Goal: Information Seeking & Learning: Learn about a topic

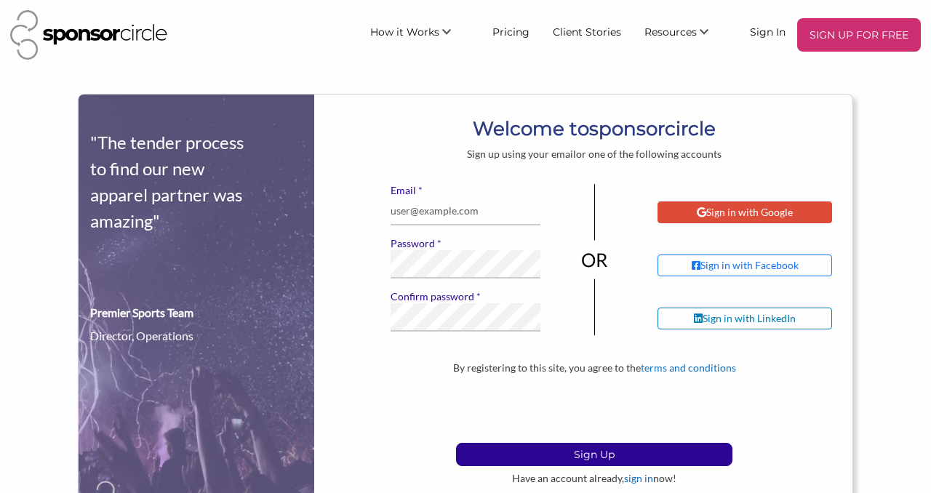
click at [693, 212] on div "Sign in with Google" at bounding box center [745, 213] width 175 height 22
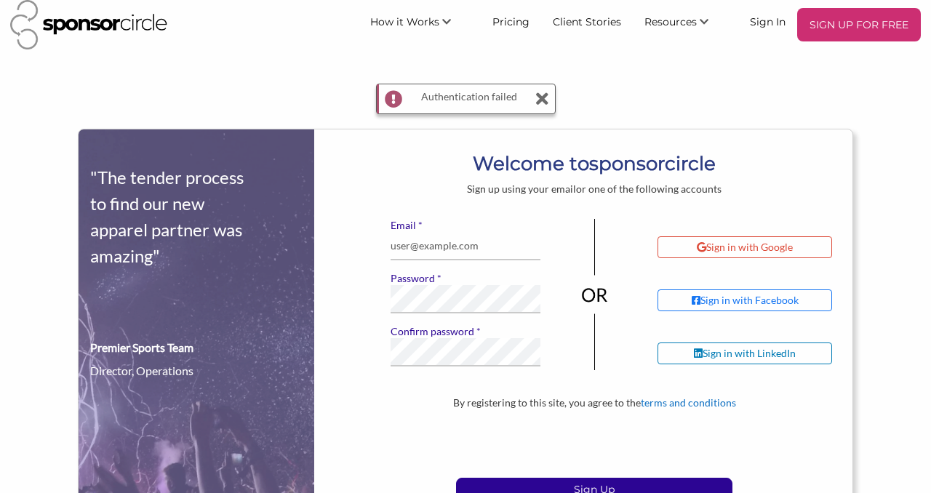
scroll to position [31, 0]
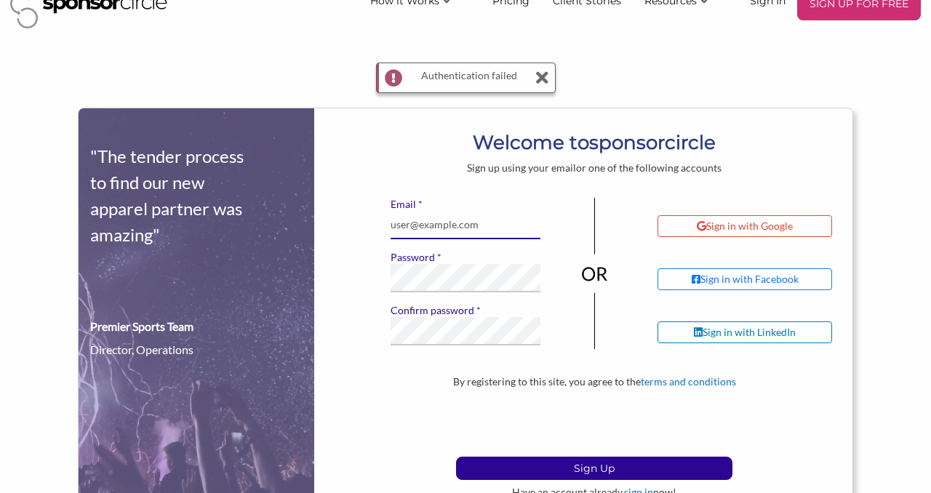
click at [512, 219] on input "* Email" at bounding box center [466, 225] width 151 height 28
type input "d.layonu@gmail.com"
click at [456, 457] on button "Sign Up" at bounding box center [594, 468] width 277 height 23
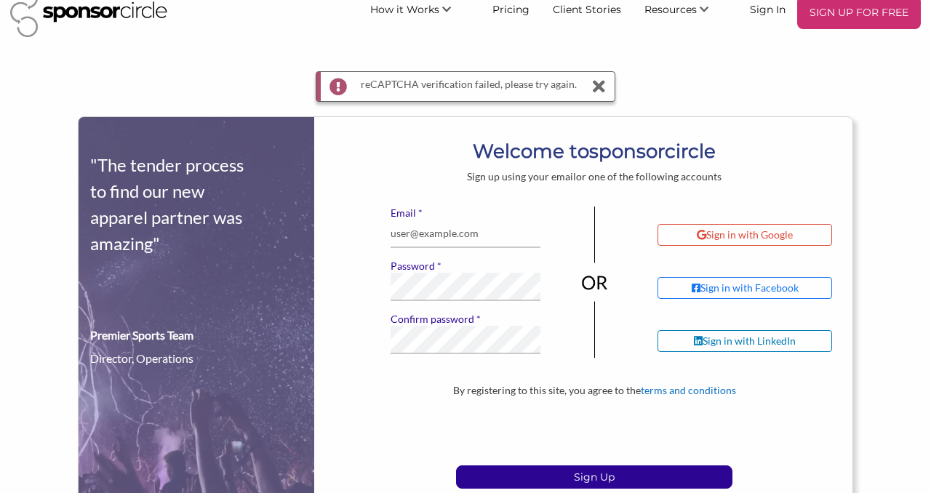
scroll to position [25, 0]
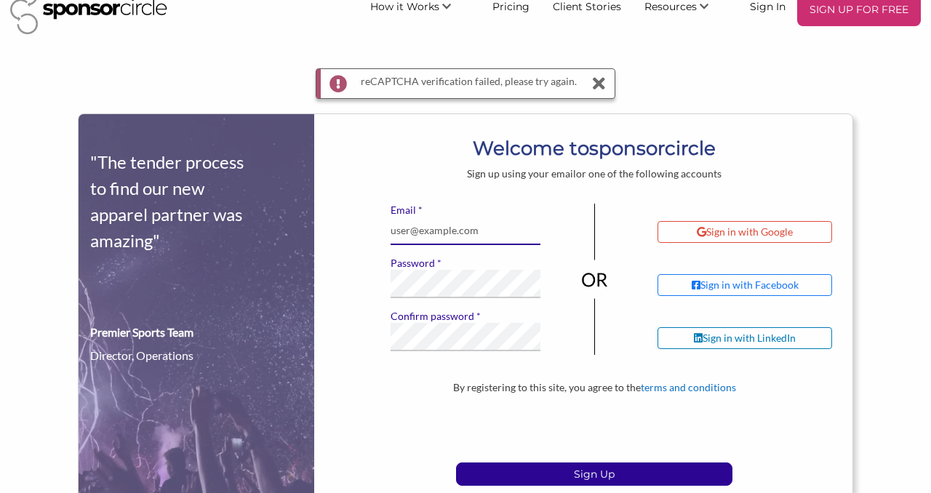
click at [443, 231] on input "* Email" at bounding box center [466, 231] width 151 height 28
type input "d.layonu@gmail.com"
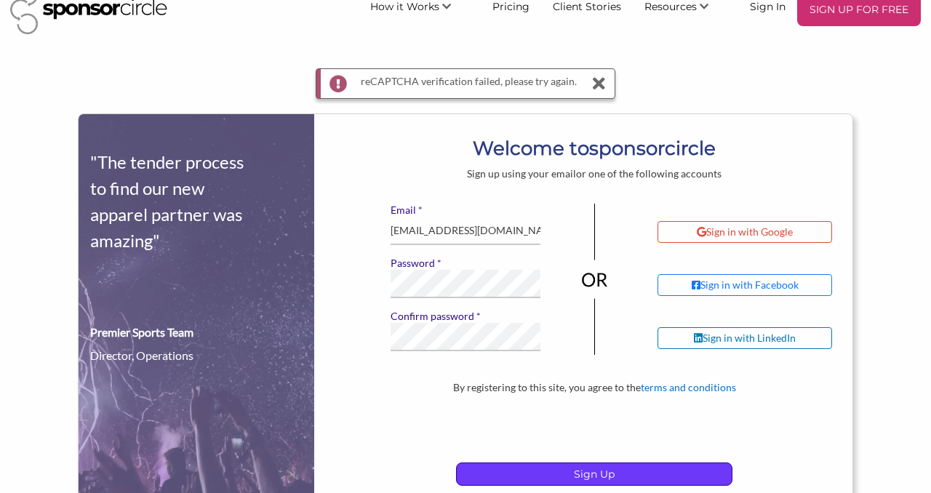
click at [552, 473] on p "Sign Up" at bounding box center [594, 475] width 275 height 22
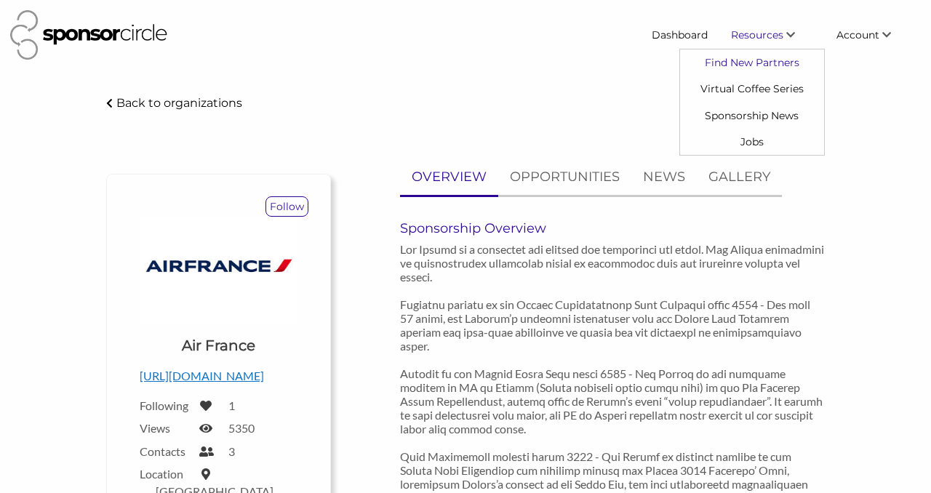
click at [752, 60] on link "Find New Partners" at bounding box center [752, 62] width 144 height 26
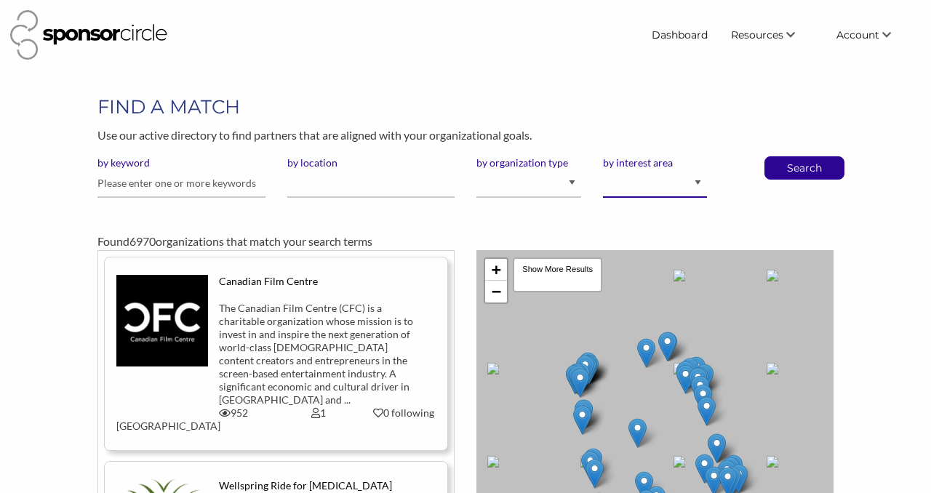
click at [657, 182] on select "Animal Welfare Arts and Culture Business and Entrepreneurship Community Diversi…" at bounding box center [655, 184] width 105 height 28
select select "5"
click at [603, 170] on select "Animal Welfare Arts and Culture Business and Entrepreneurship Community Diversi…" at bounding box center [655, 184] width 105 height 28
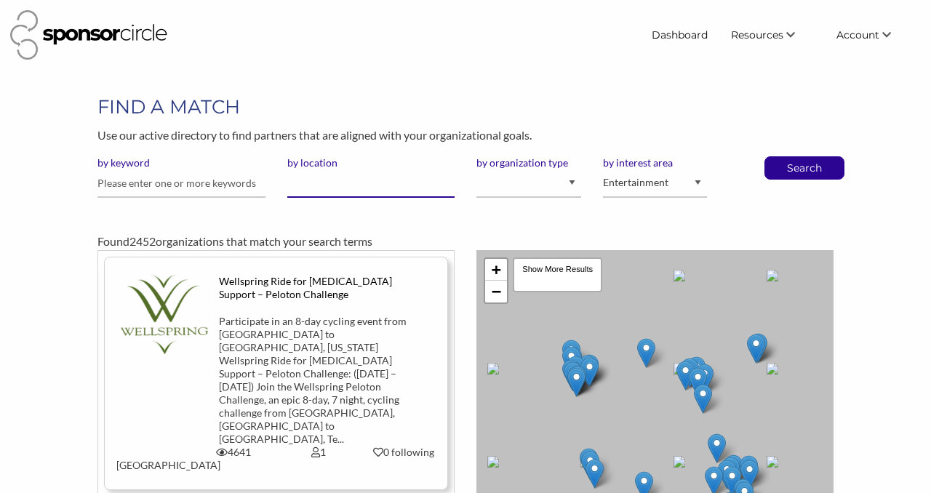
click at [328, 186] on input "by location" at bounding box center [370, 184] width 167 height 28
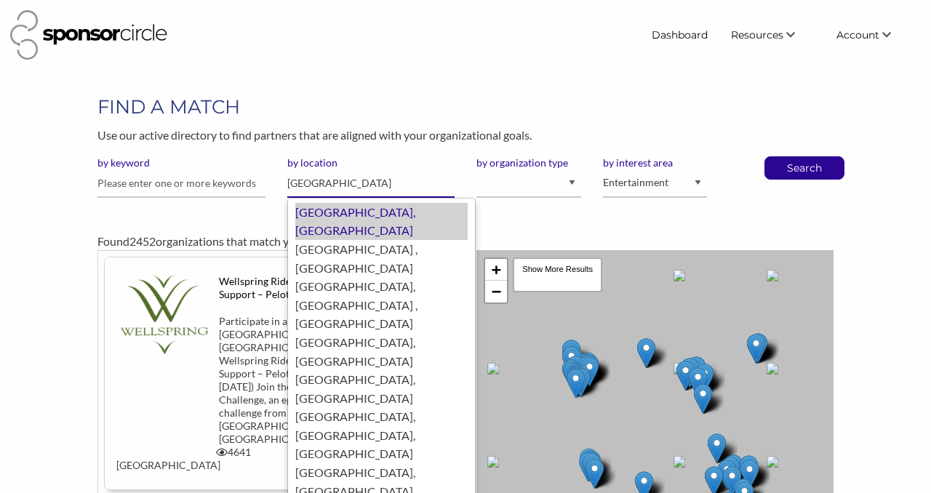
click at [336, 214] on div "Toronto, Canada" at bounding box center [381, 221] width 172 height 37
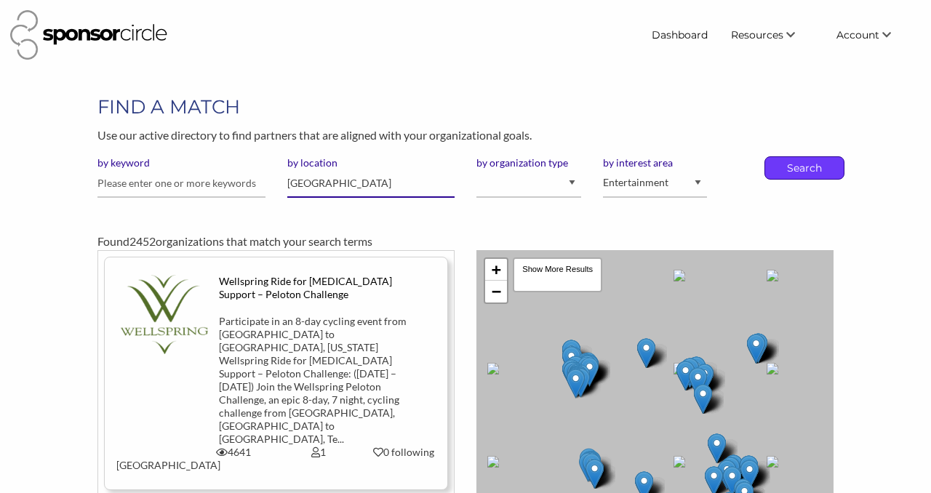
type input "[GEOGRAPHIC_DATA]"
click at [803, 166] on p "Search" at bounding box center [805, 168] width 48 height 22
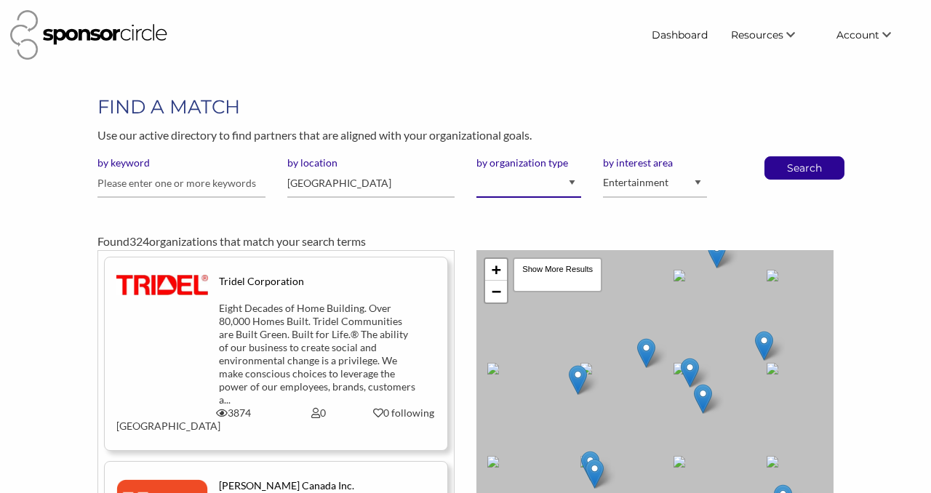
click at [506, 189] on select "I am an event organizer seeking new partnerships with suppliers, exhibitors or …" at bounding box center [529, 184] width 105 height 28
select select "Sponsor"
click at [477, 170] on select "I am an event organizer seeking new partnerships with suppliers, exhibitors or …" at bounding box center [529, 184] width 105 height 28
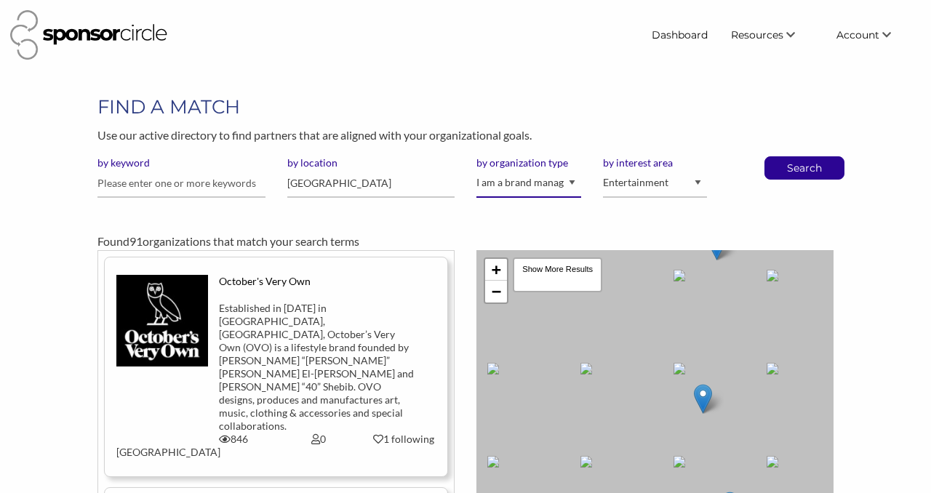
click at [566, 180] on select "I am an event organizer seeking new partnerships with suppliers, exhibitors or …" at bounding box center [529, 184] width 105 height 28
click at [514, 183] on select "I am an event organizer seeking new partnerships with suppliers, exhibitors or …" at bounding box center [529, 184] width 105 height 28
select select "Property"
click at [477, 170] on select "I am an event organizer seeking new partnerships with suppliers, exhibitors or …" at bounding box center [529, 184] width 105 height 28
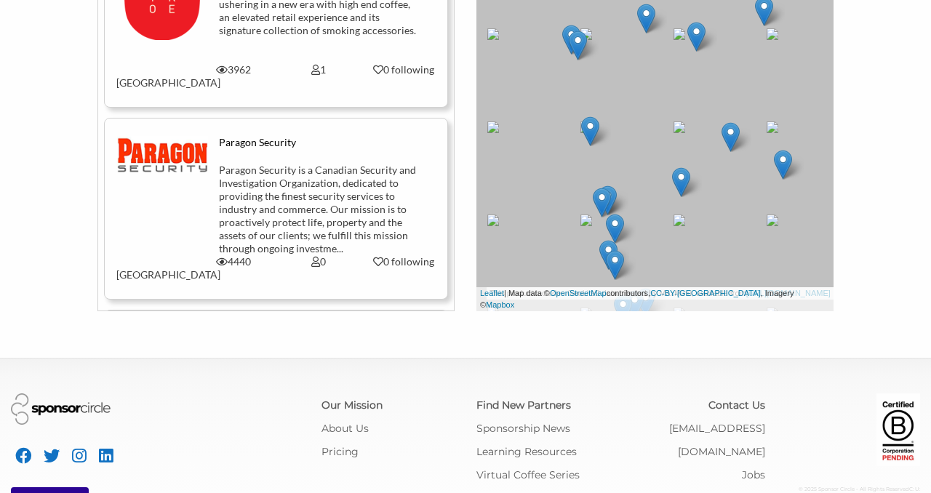
scroll to position [3112, 0]
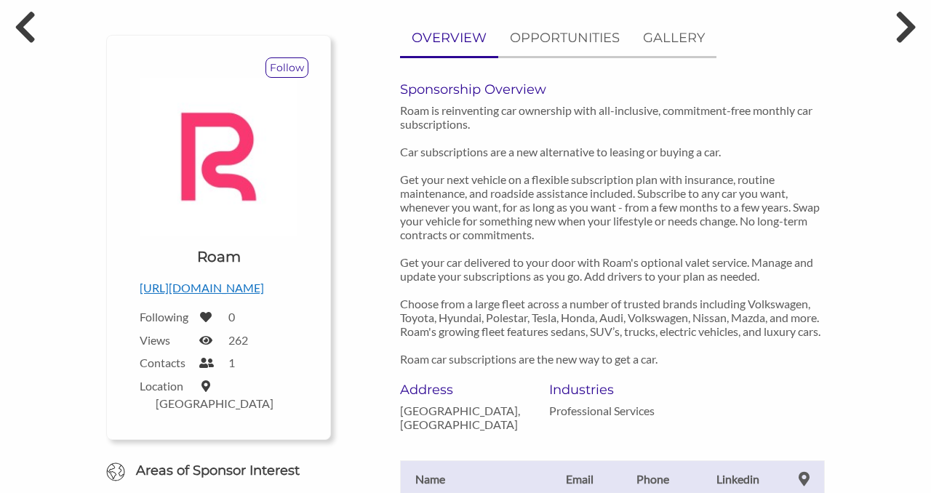
scroll to position [140, 0]
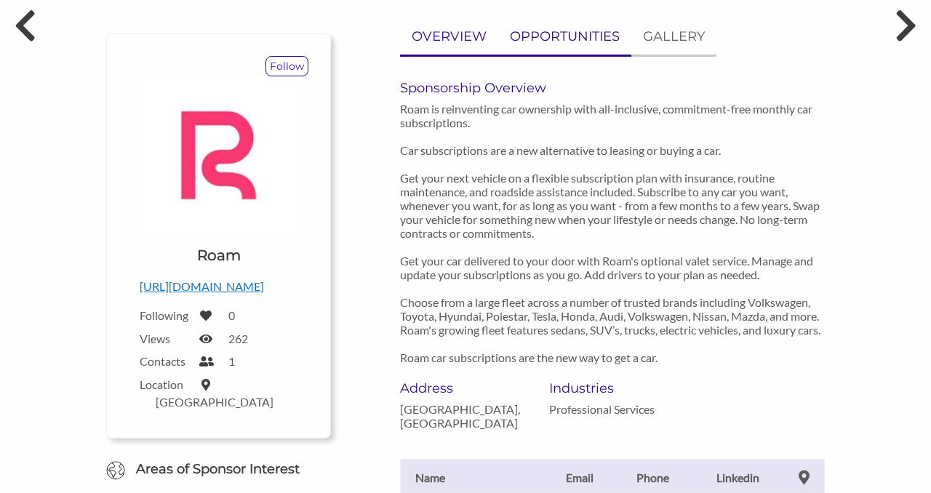
click at [541, 38] on p "OPPORTUNITIES" at bounding box center [565, 36] width 110 height 21
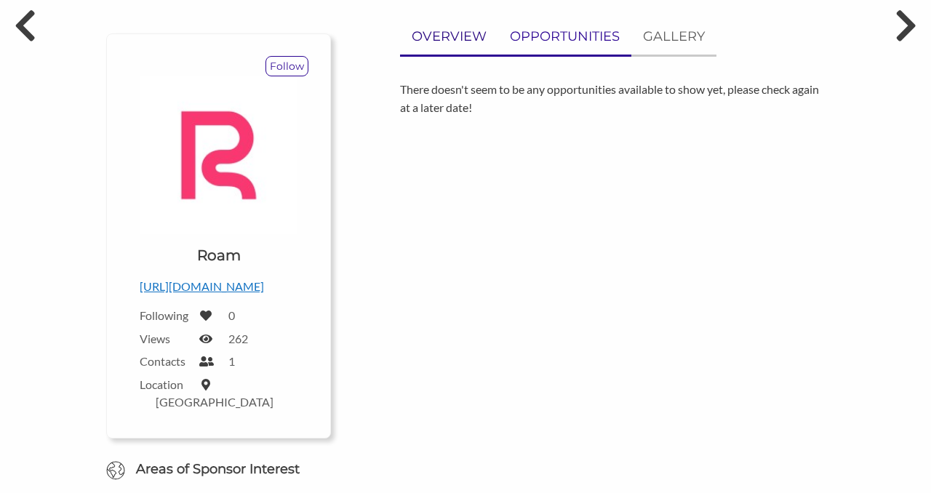
click at [457, 36] on p "OVERVIEW" at bounding box center [449, 36] width 75 height 21
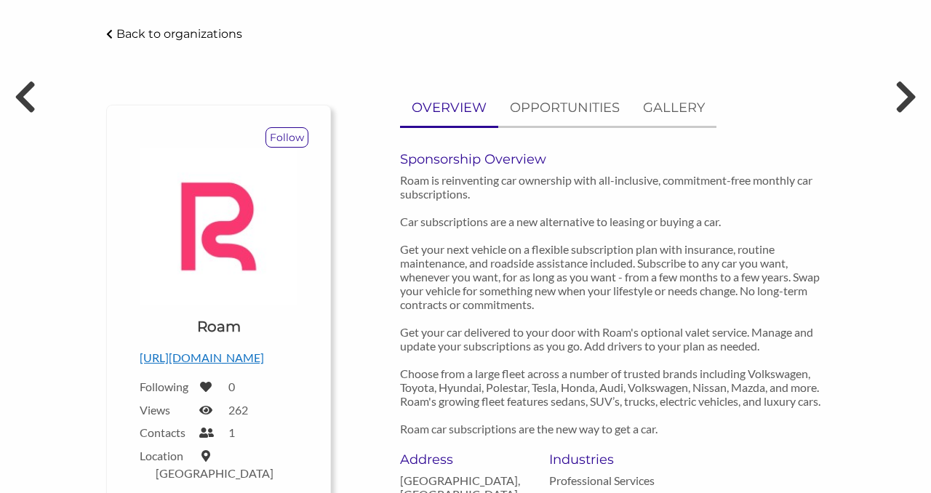
scroll to position [0, 0]
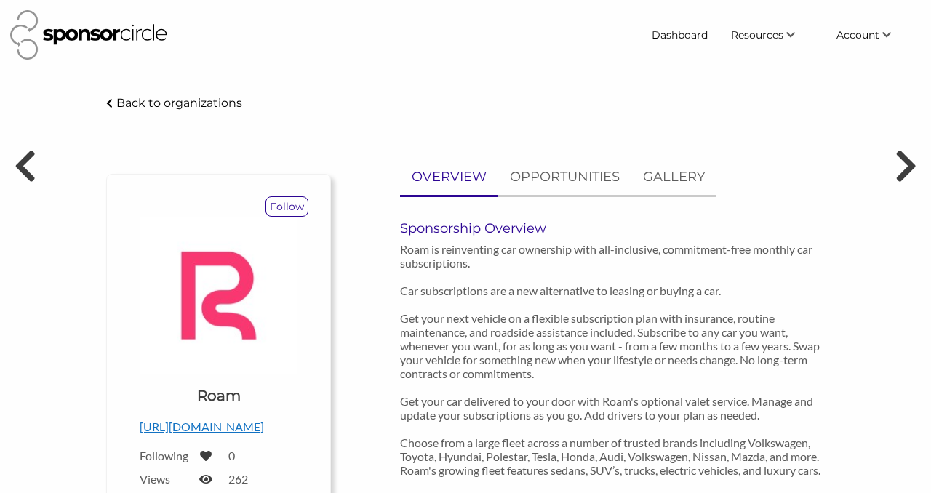
click at [215, 105] on p "Back to organizations" at bounding box center [179, 103] width 126 height 14
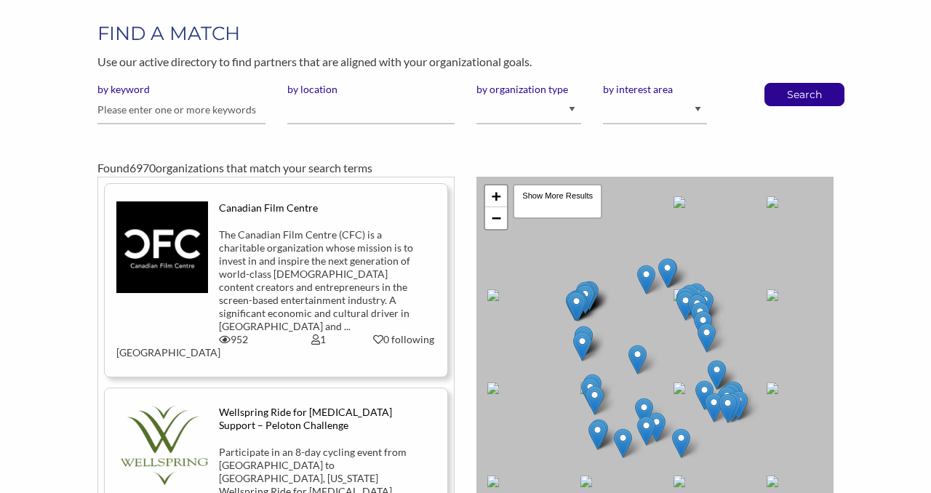
scroll to position [7, 0]
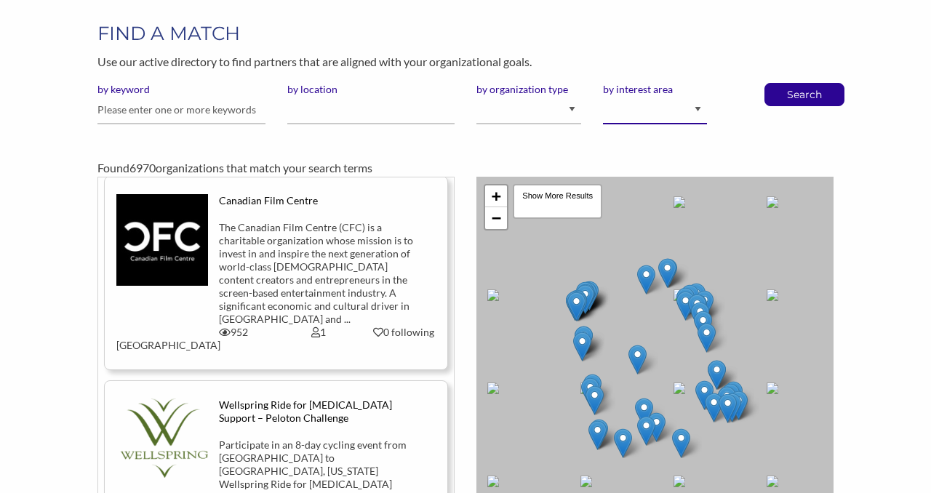
click at [632, 111] on select "Animal Welfare Arts and Culture Business and Entrepreneurship Community Diversi…" at bounding box center [655, 110] width 105 height 28
select select "5"
click at [603, 96] on select "Animal Welfare Arts and Culture Business and Entrepreneurship Community Diversi…" at bounding box center [655, 110] width 105 height 28
click at [498, 115] on select "I am an event organizer seeking new partnerships with suppliers, exhibitors or …" at bounding box center [529, 110] width 105 height 28
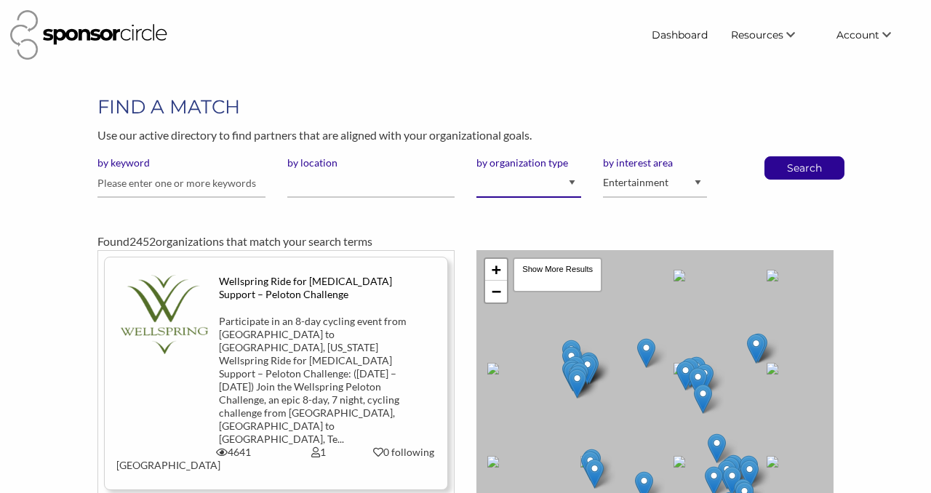
click at [506, 190] on select "I am an event organizer seeking new partnerships with suppliers, exhibitors or …" at bounding box center [529, 184] width 105 height 28
select select "Property"
click at [477, 170] on select "I am an event organizer seeking new partnerships with suppliers, exhibitors or …" at bounding box center [529, 184] width 105 height 28
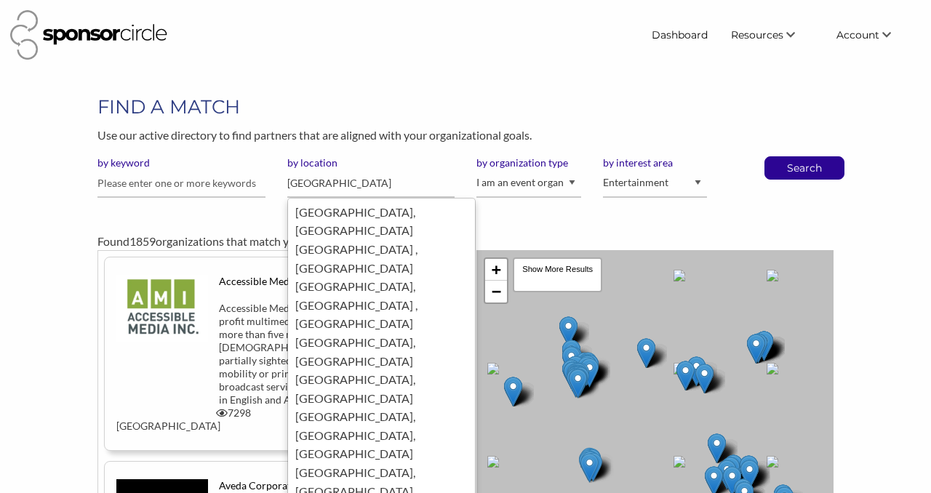
click at [306, 187] on input "toronto" at bounding box center [370, 184] width 167 height 28
click at [306, 188] on input "toronto" at bounding box center [370, 184] width 167 height 28
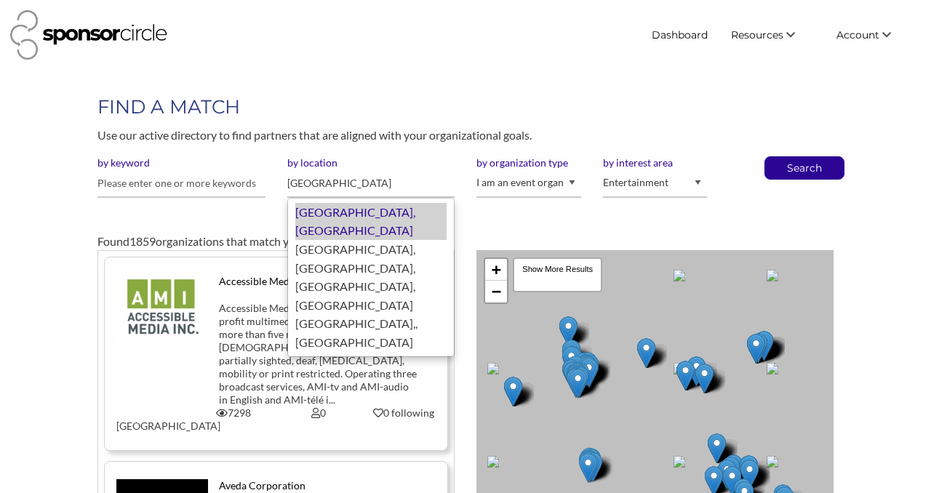
drag, startPoint x: 325, startPoint y: 227, endPoint x: 325, endPoint y: 216, distance: 10.9
click at [325, 216] on ul "Ottawa, Canada Ottawa, ON, Canada, Canada Ottawa,, Canada" at bounding box center [370, 277] width 167 height 159
click at [325, 216] on div "Ottawa, Canada" at bounding box center [370, 221] width 151 height 37
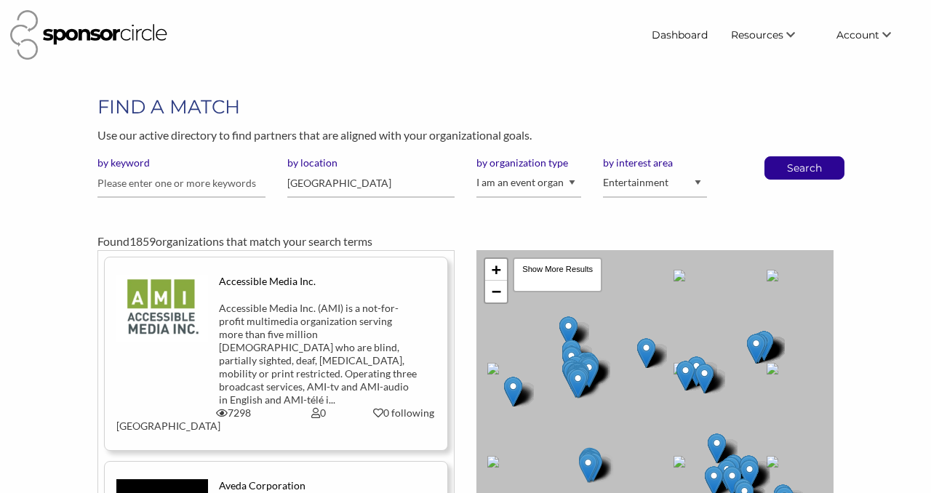
type input "Ottawa"
click at [825, 138] on p "Use our active directory to find partners that are aligned with your organizati…" at bounding box center [466, 135] width 736 height 19
click at [811, 168] on p "Search" at bounding box center [805, 168] width 48 height 22
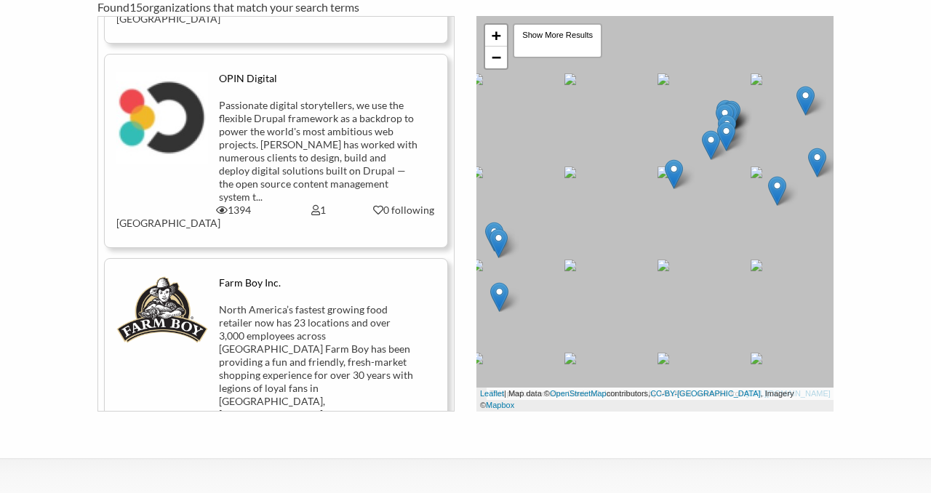
scroll to position [66, 0]
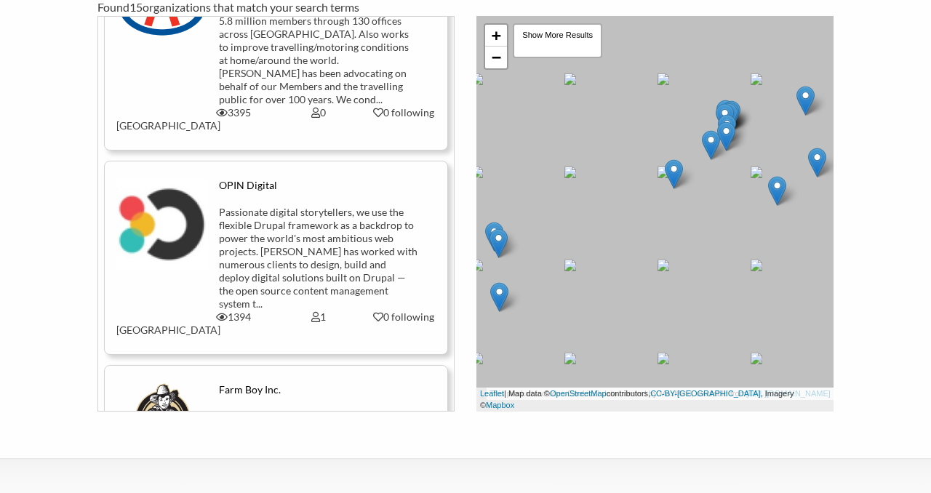
click at [172, 222] on img at bounding box center [162, 225] width 92 height 92
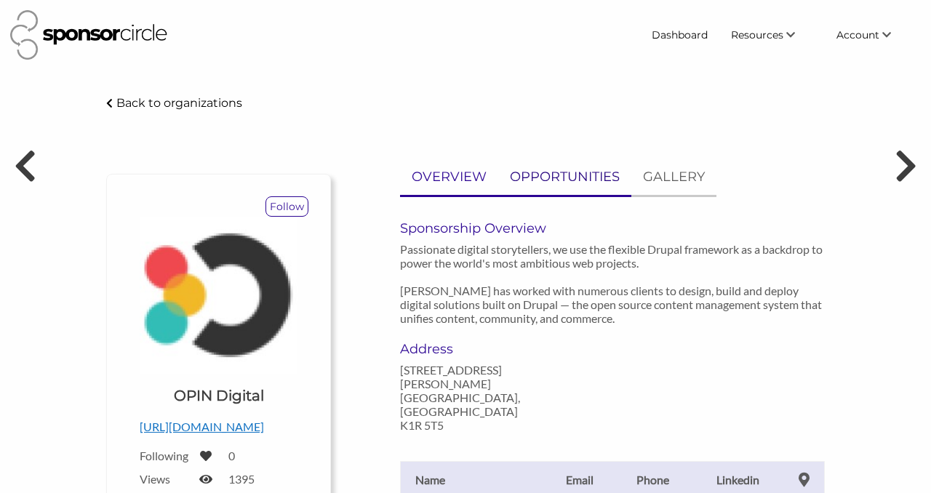
click at [556, 186] on p "OPPORTUNITIES" at bounding box center [565, 177] width 110 height 21
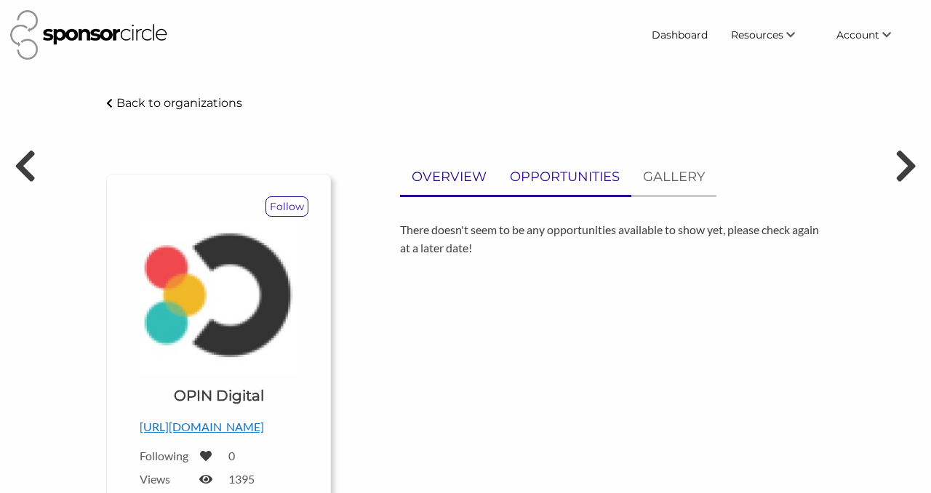
click at [449, 186] on p "OVERVIEW" at bounding box center [449, 177] width 75 height 21
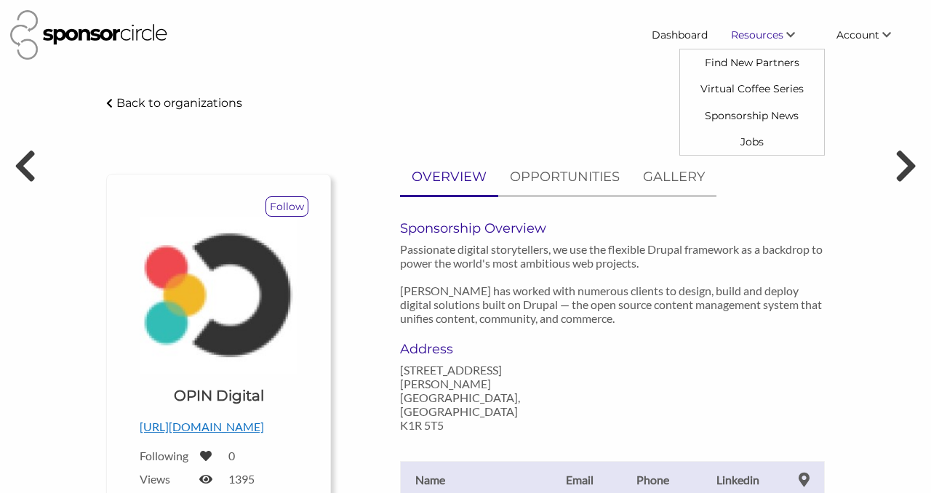
click at [768, 41] on link "Resources" at bounding box center [773, 35] width 106 height 26
click at [761, 62] on link "Find New Partners" at bounding box center [752, 62] width 144 height 26
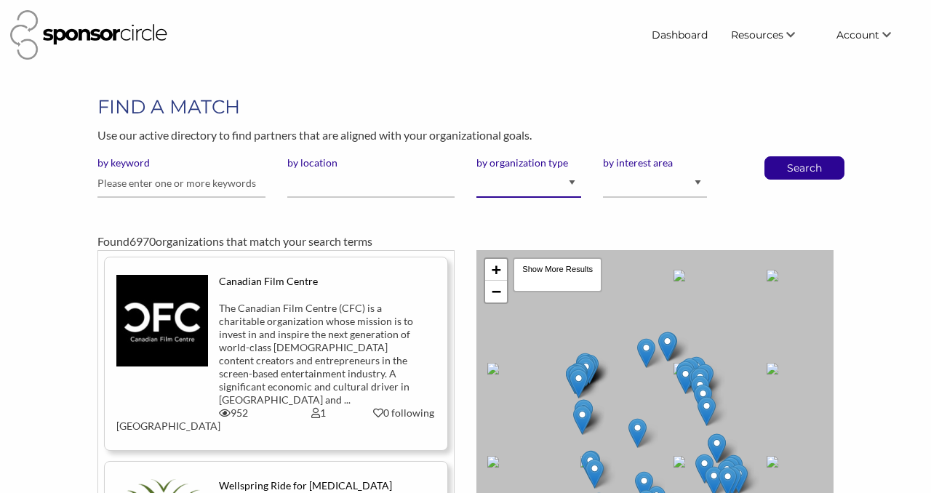
click at [530, 189] on select "I am an event organizer seeking new partnerships with suppliers, exhibitors or …" at bounding box center [529, 184] width 105 height 28
select select "Property"
click at [477, 170] on select "I am an event organizer seeking new partnerships with suppliers, exhibitors or …" at bounding box center [529, 184] width 105 height 28
click at [623, 184] on select "Animal Welfare Arts and Culture Business and Entrepreneurship Community Diversi…" at bounding box center [655, 184] width 105 height 28
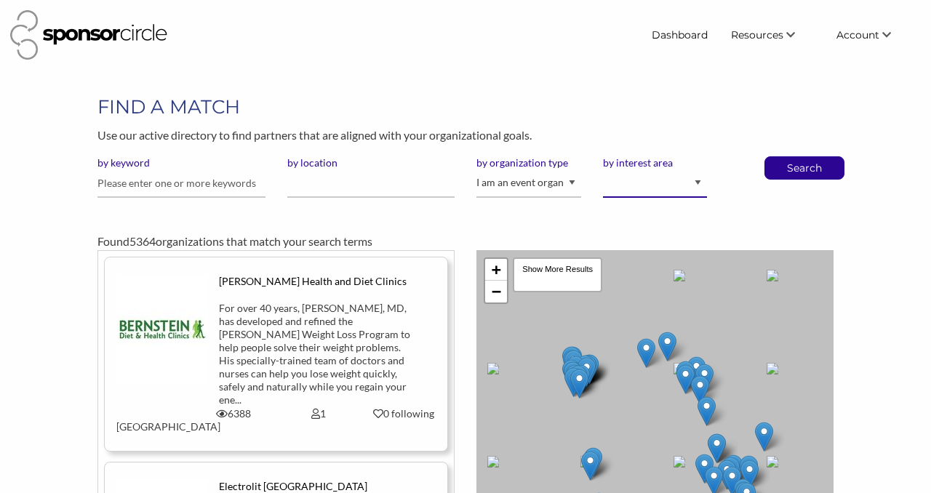
click at [615, 192] on select "Animal Welfare Arts and Culture Business and Entrepreneurship Community Diversi…" at bounding box center [655, 184] width 105 height 28
select select "5"
click at [603, 170] on select "Animal Welfare Arts and Culture Business and Entrepreneurship Community Diversi…" at bounding box center [655, 184] width 105 height 28
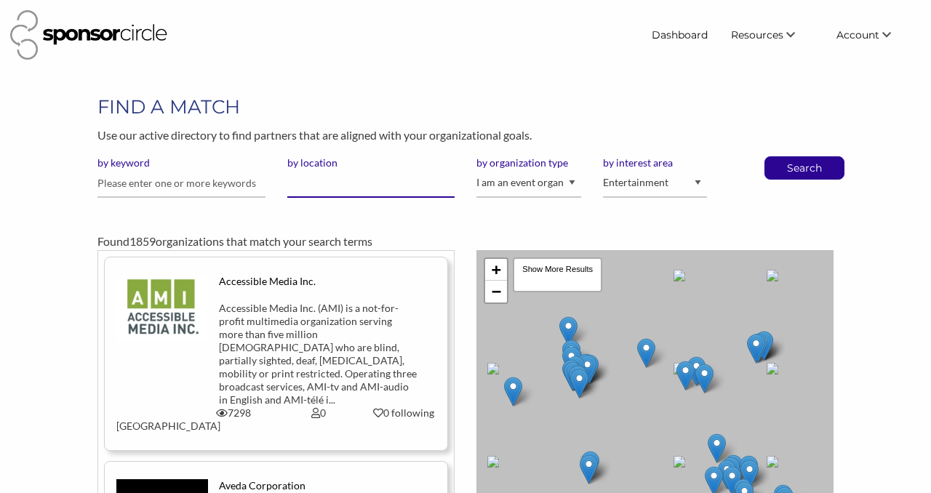
click at [364, 191] on input "by location" at bounding box center [370, 184] width 167 height 28
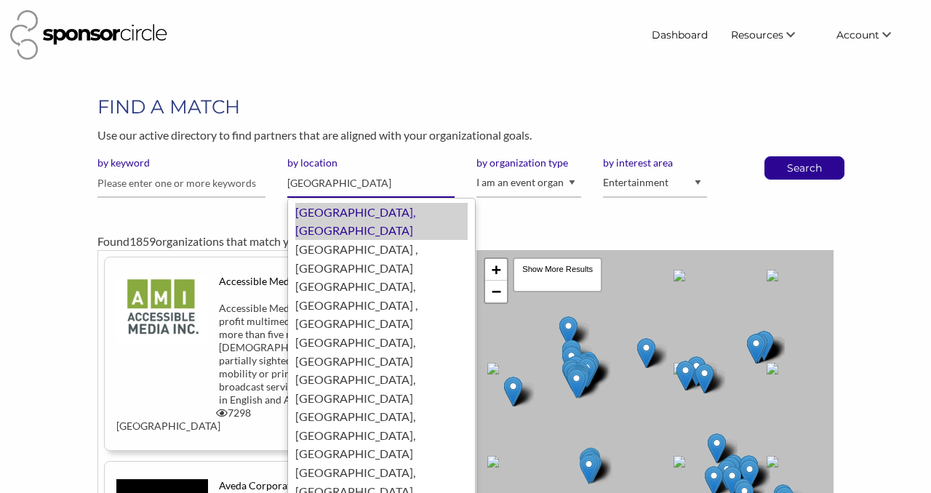
click at [324, 214] on div "Toronto, Canada" at bounding box center [381, 221] width 172 height 37
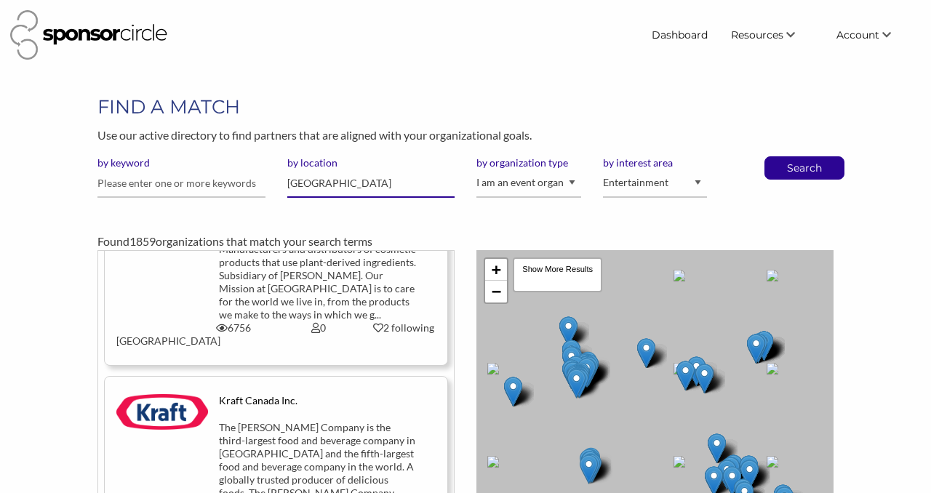
scroll to position [303, 0]
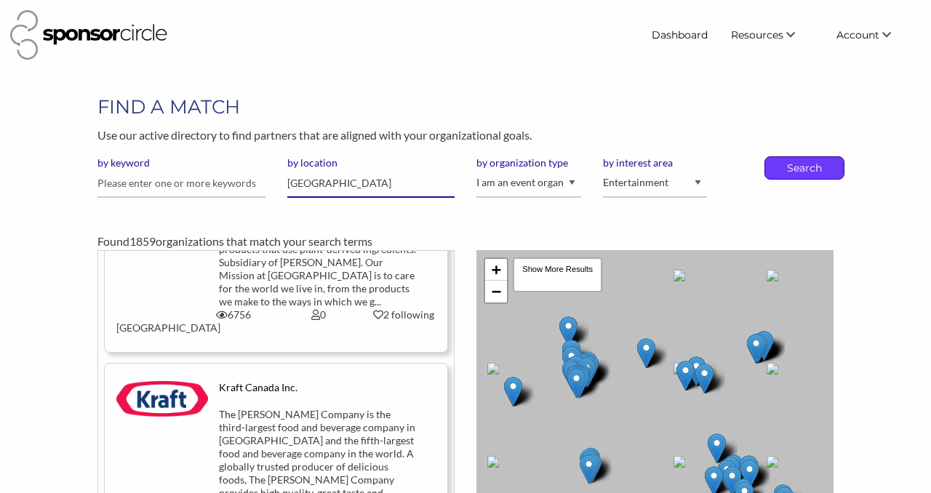
type input "[GEOGRAPHIC_DATA]"
click at [815, 160] on p "Search" at bounding box center [805, 168] width 48 height 22
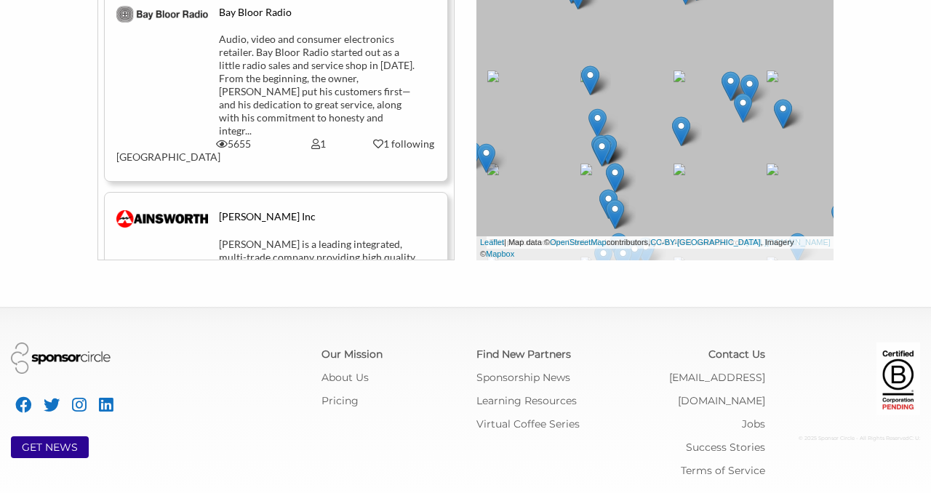
scroll to position [5223, 0]
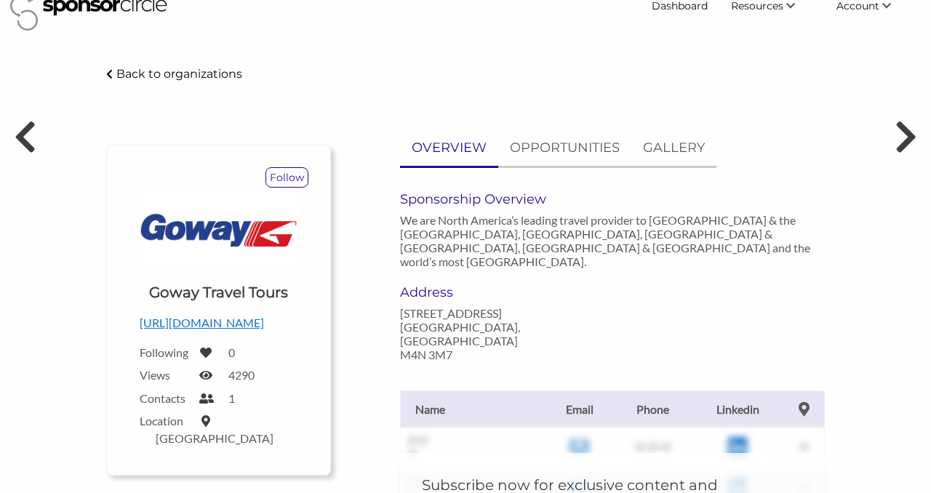
scroll to position [31, 0]
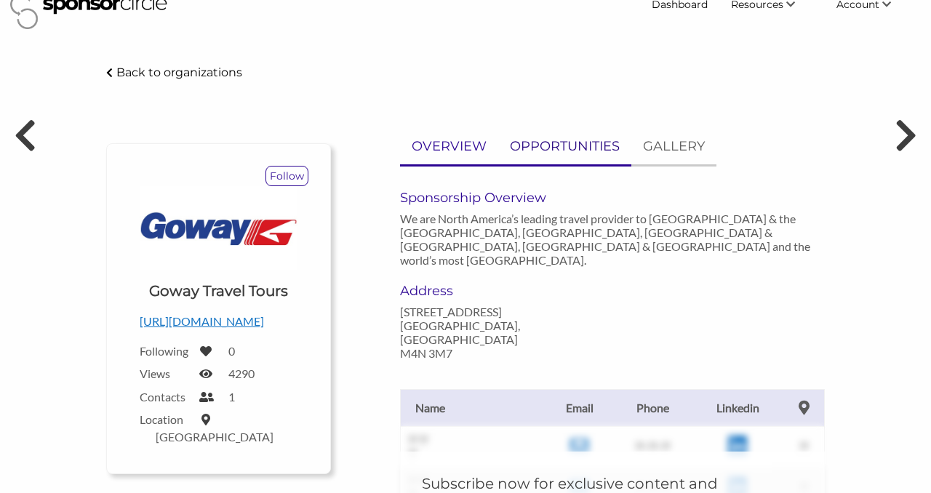
click at [524, 150] on p "OPPORTUNITIES" at bounding box center [565, 146] width 110 height 21
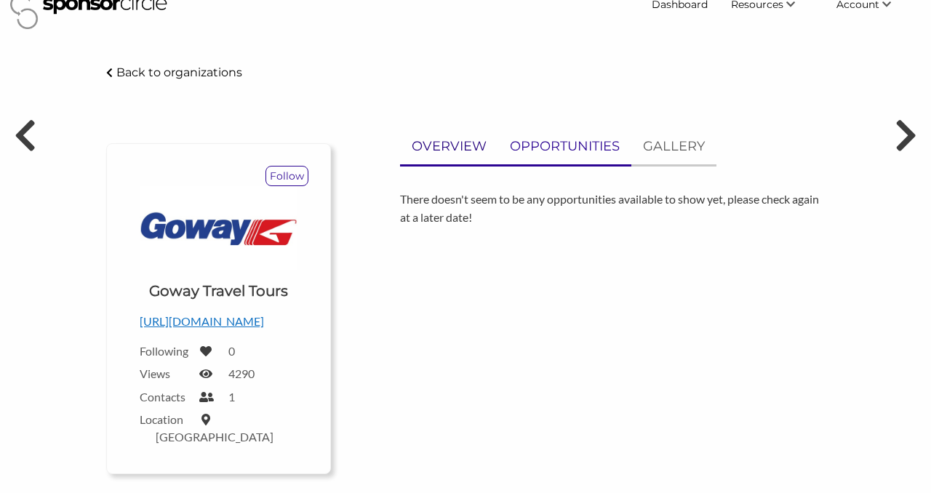
click at [464, 161] on link "OVERVIEW" at bounding box center [449, 147] width 98 height 36
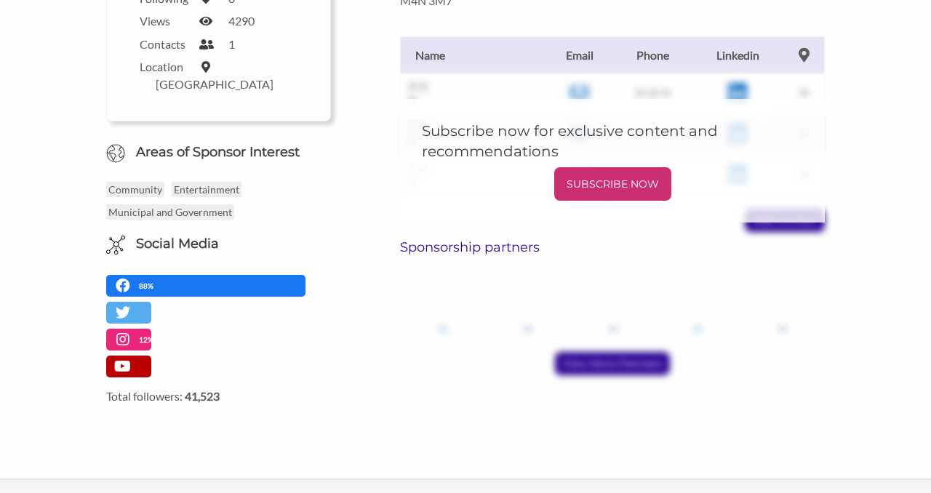
scroll to position [399, 0]
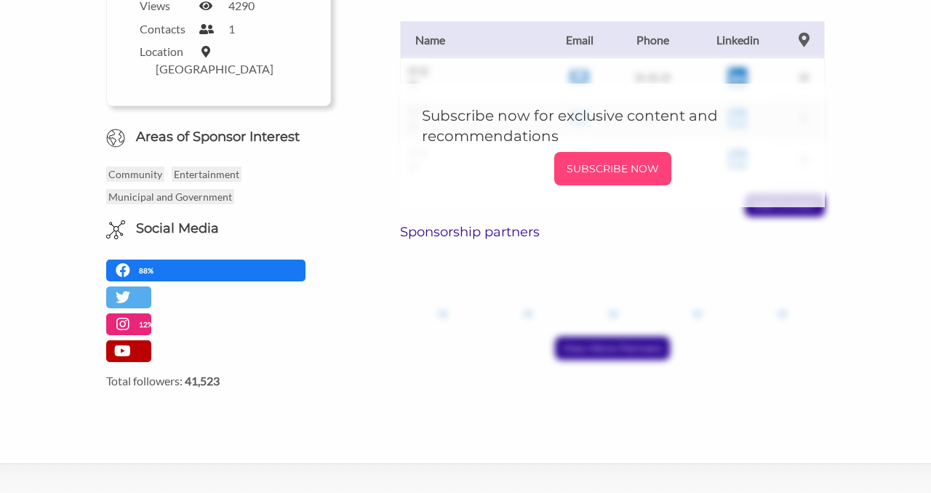
click at [588, 156] on div "SUBSCRIBE NOW" at bounding box center [612, 168] width 117 height 33
